Goal: Task Accomplishment & Management: Manage account settings

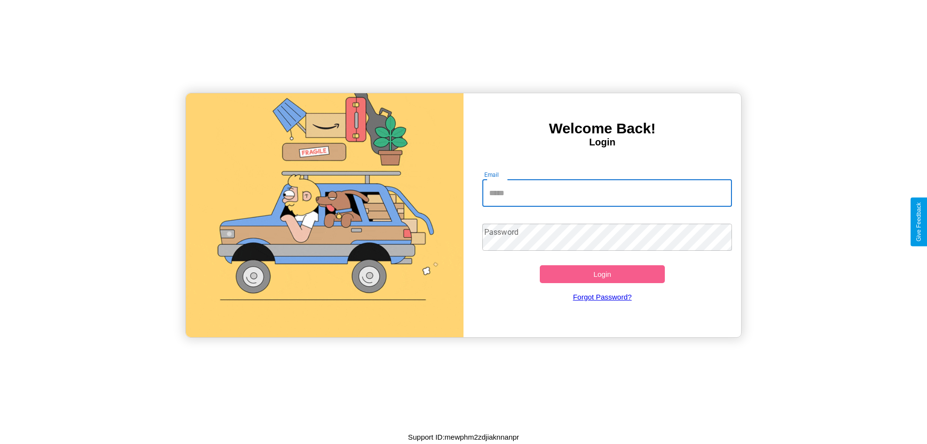
click at [607, 193] on input "Email" at bounding box center [607, 193] width 250 height 27
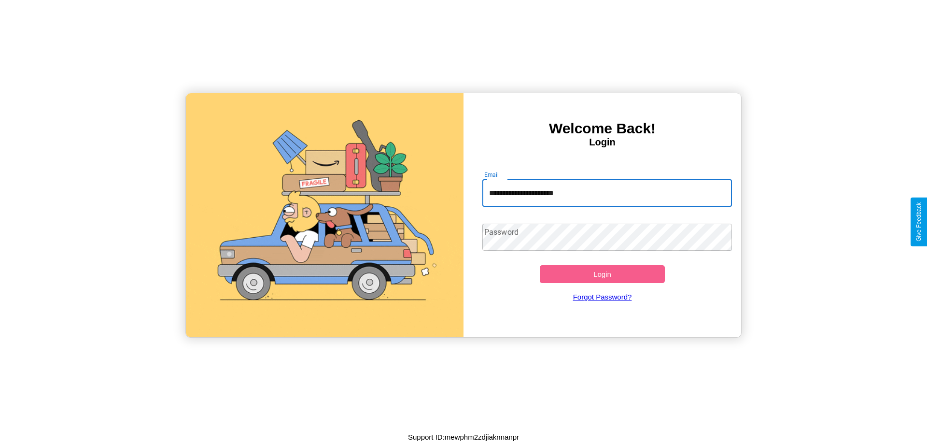
type input "**********"
click at [602, 274] on button "Login" at bounding box center [602, 274] width 125 height 18
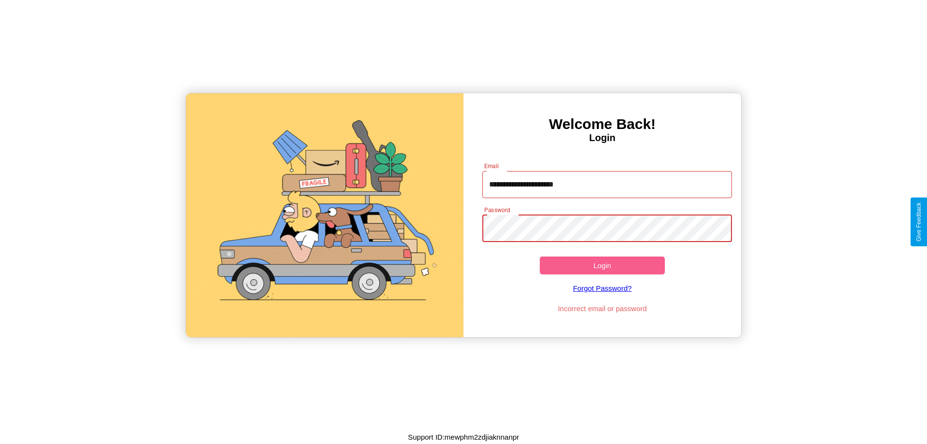
click at [602, 265] on button "Login" at bounding box center [602, 265] width 125 height 18
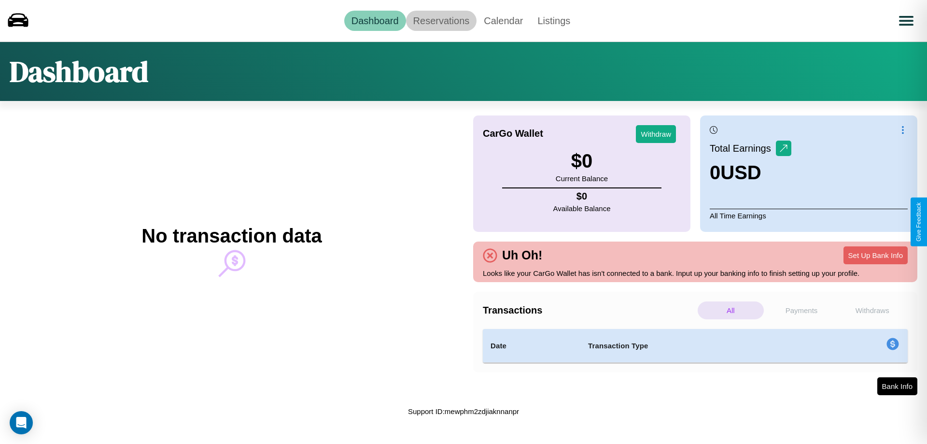
click at [441, 20] on link "Reservations" at bounding box center [441, 21] width 71 height 20
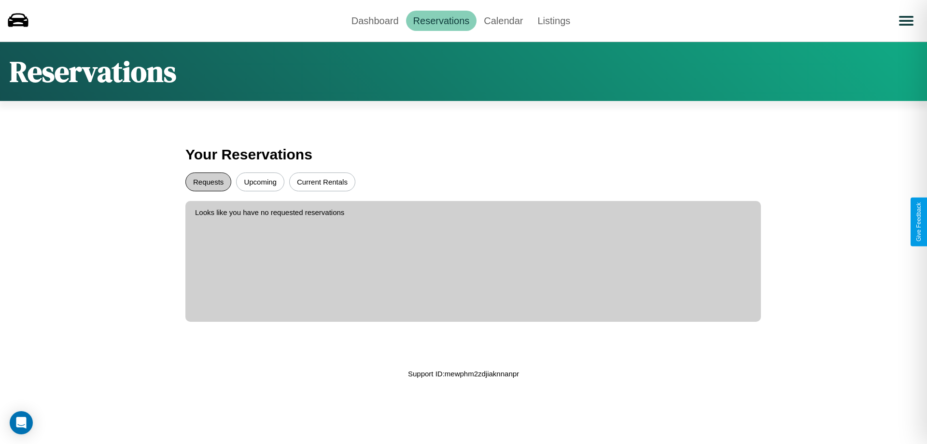
click at [208, 182] on button "Requests" at bounding box center [208, 181] width 46 height 19
click at [260, 182] on button "Upcoming" at bounding box center [260, 181] width 48 height 19
